Goal: Transaction & Acquisition: Purchase product/service

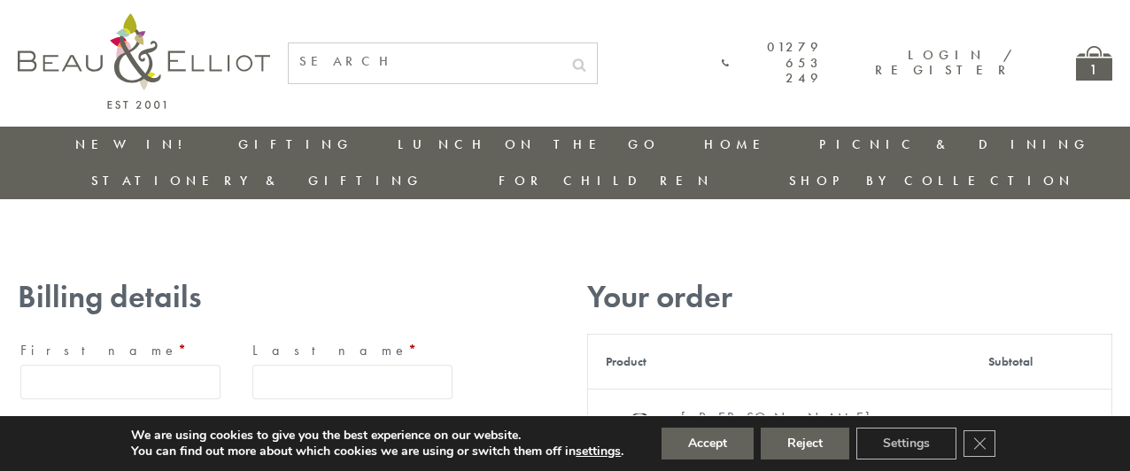
type input "maria33@yahoo.com"
type input "Maria"
type input "Williams"
type input "23, Scottsdale, Happytown"
type input "London"
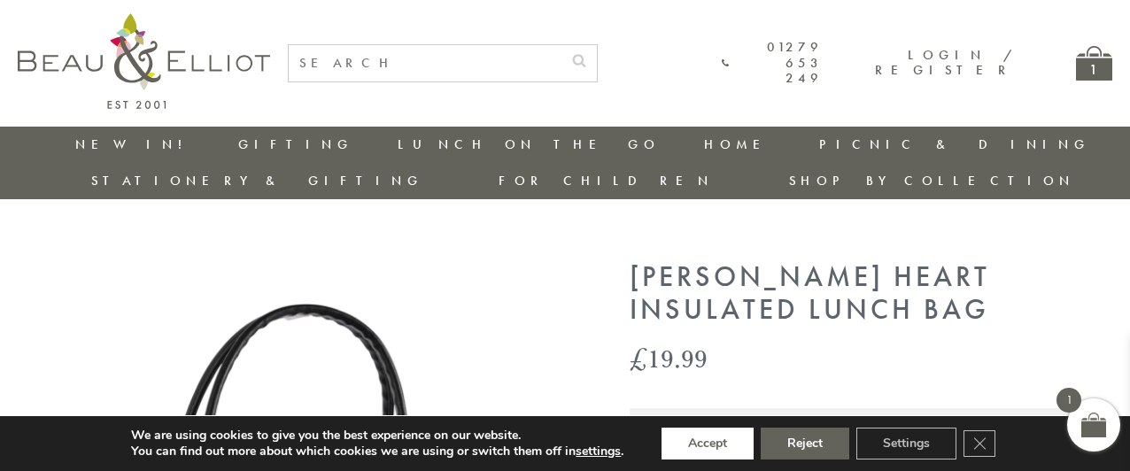
click at [707, 444] on button "Accept" at bounding box center [707, 444] width 92 height 32
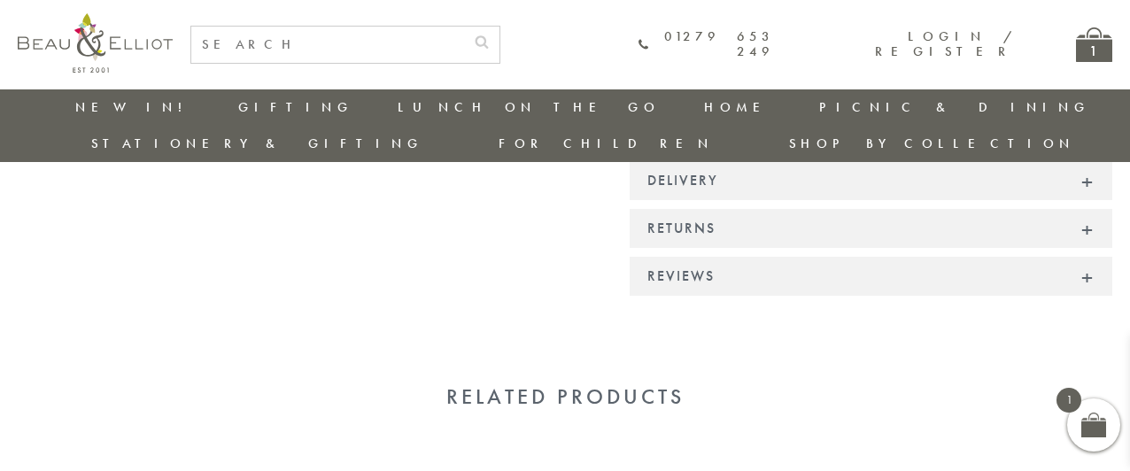
scroll to position [1764, 0]
